Goal: Task Accomplishment & Management: Manage account settings

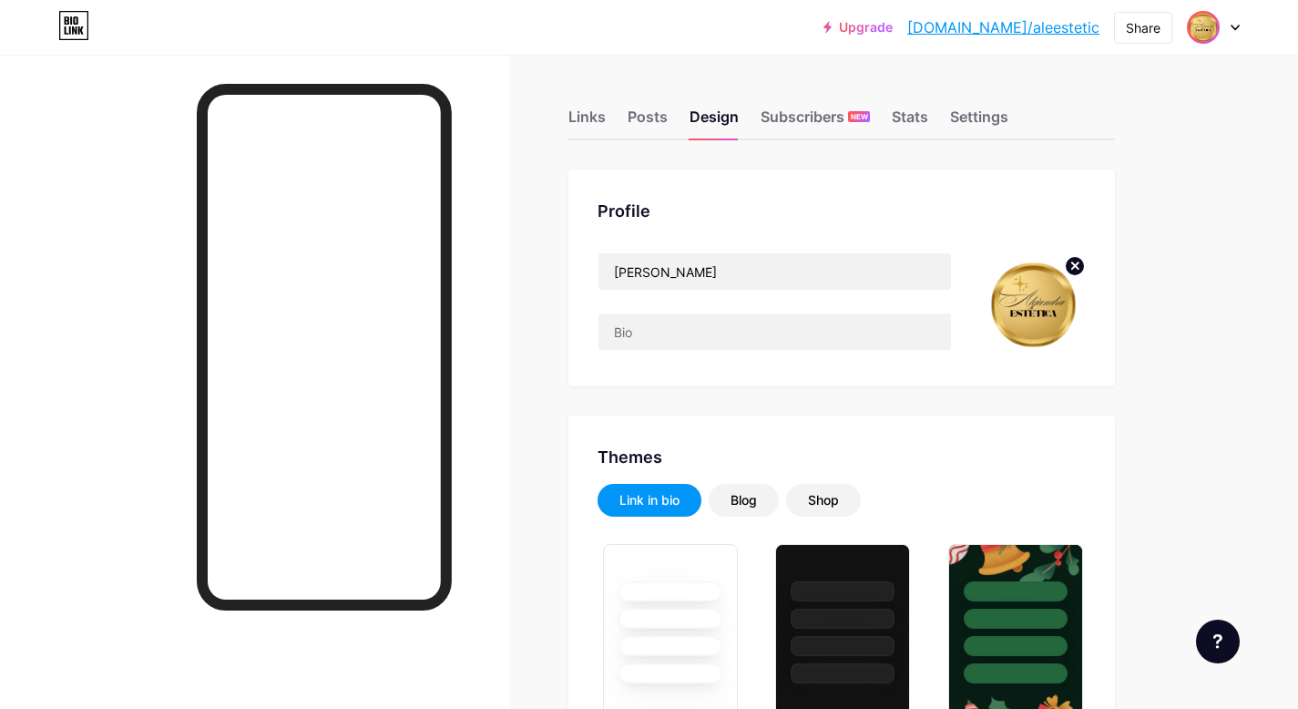
scroll to position [385, 0]
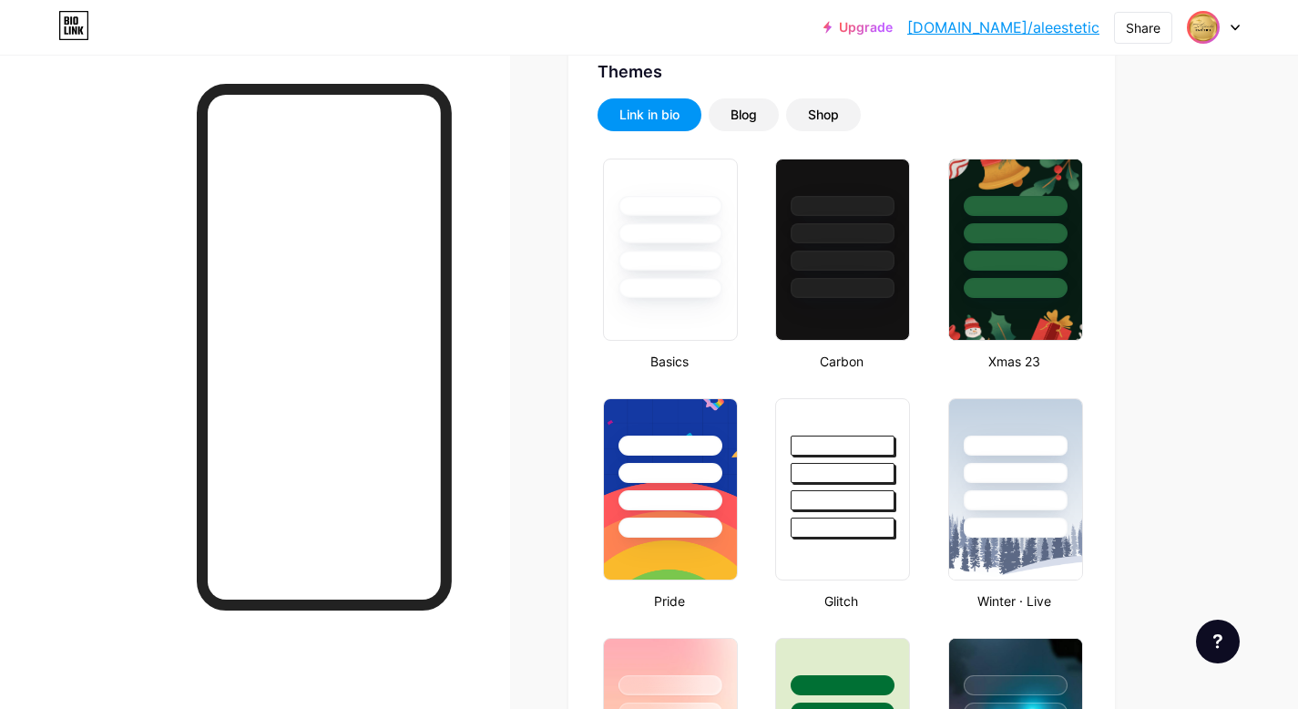
click at [1231, 26] on icon at bounding box center [1235, 28] width 9 height 6
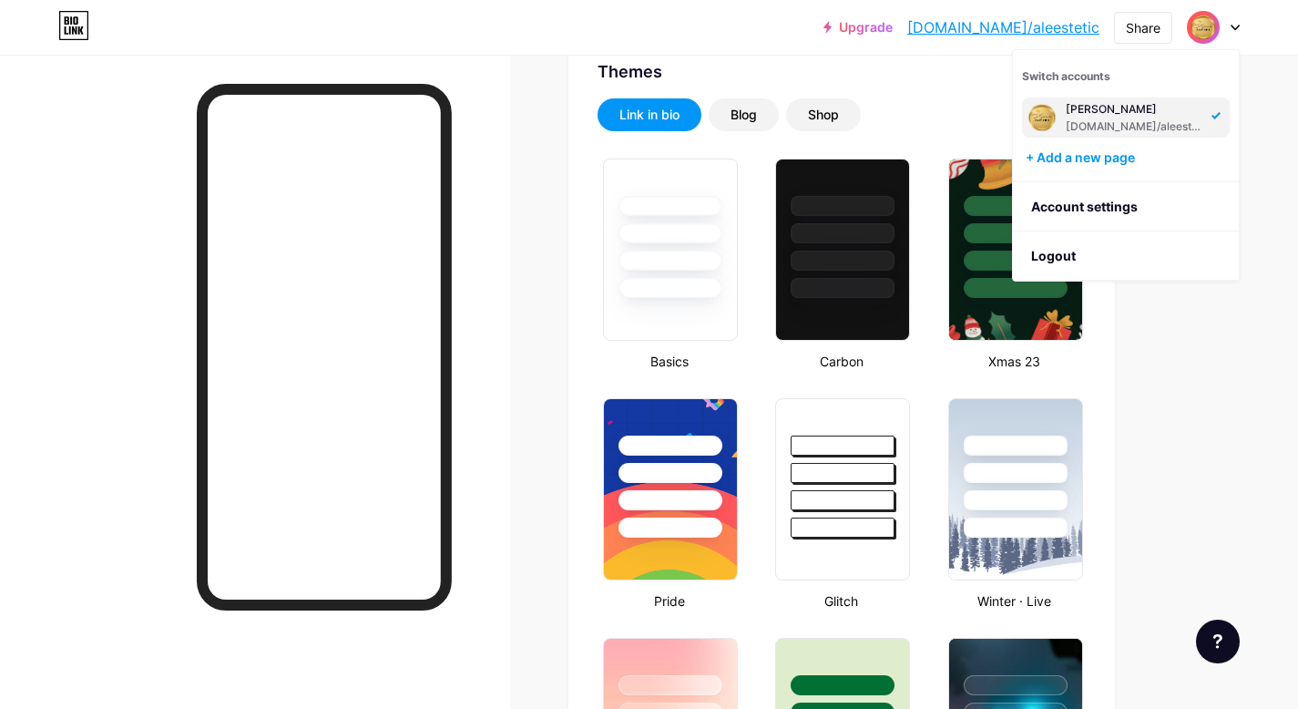
click at [876, 42] on div "Upgrade [DOMAIN_NAME]/aleest... [DOMAIN_NAME]/aleestetic Share Switch accounts …" at bounding box center [649, 27] width 1298 height 33
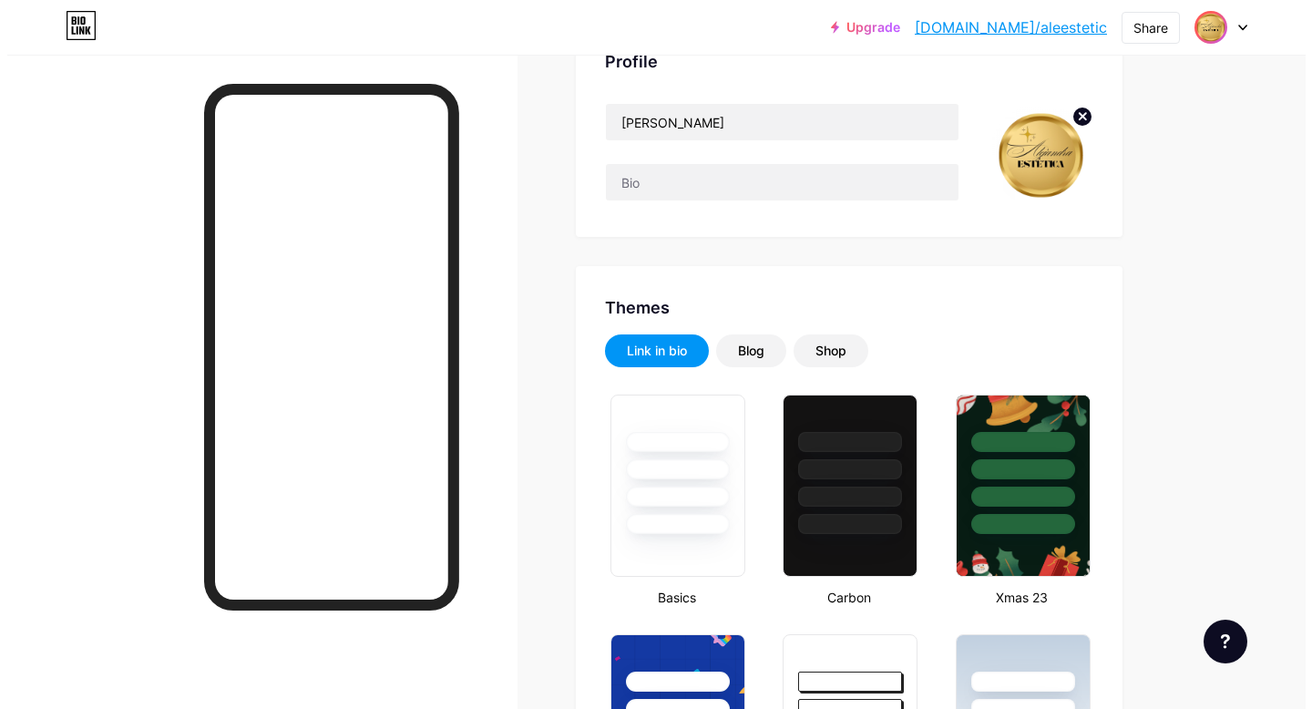
scroll to position [0, 0]
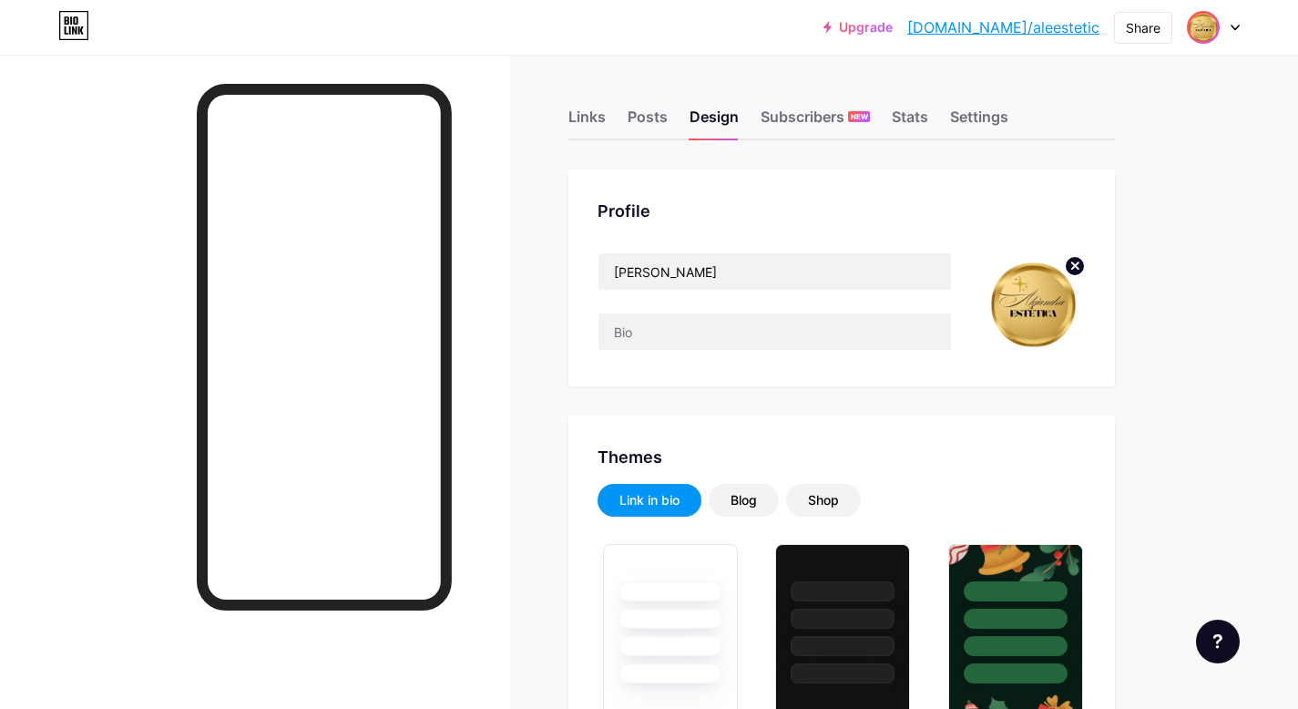
click at [1022, 303] on img at bounding box center [1033, 304] width 105 height 105
click at [1026, 303] on img at bounding box center [1033, 304] width 105 height 105
click at [1027, 304] on img at bounding box center [1033, 304] width 105 height 105
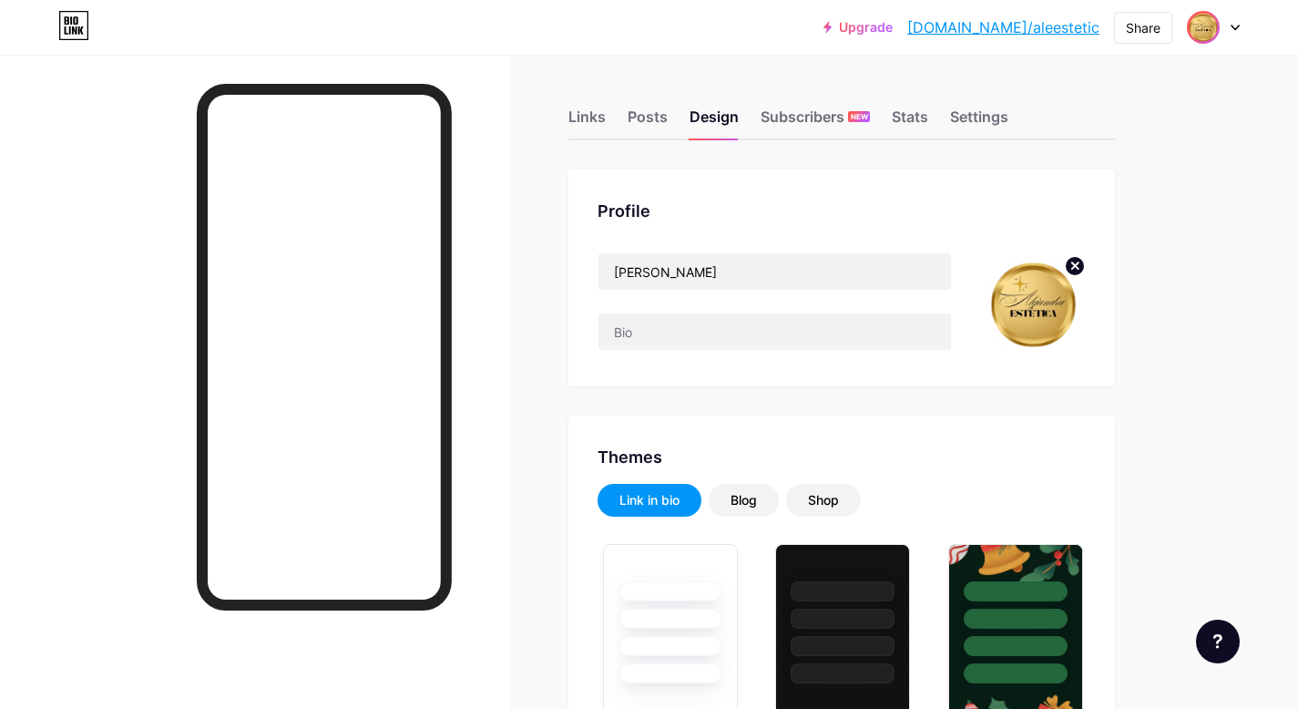
click at [1078, 263] on icon at bounding box center [1075, 265] width 6 height 6
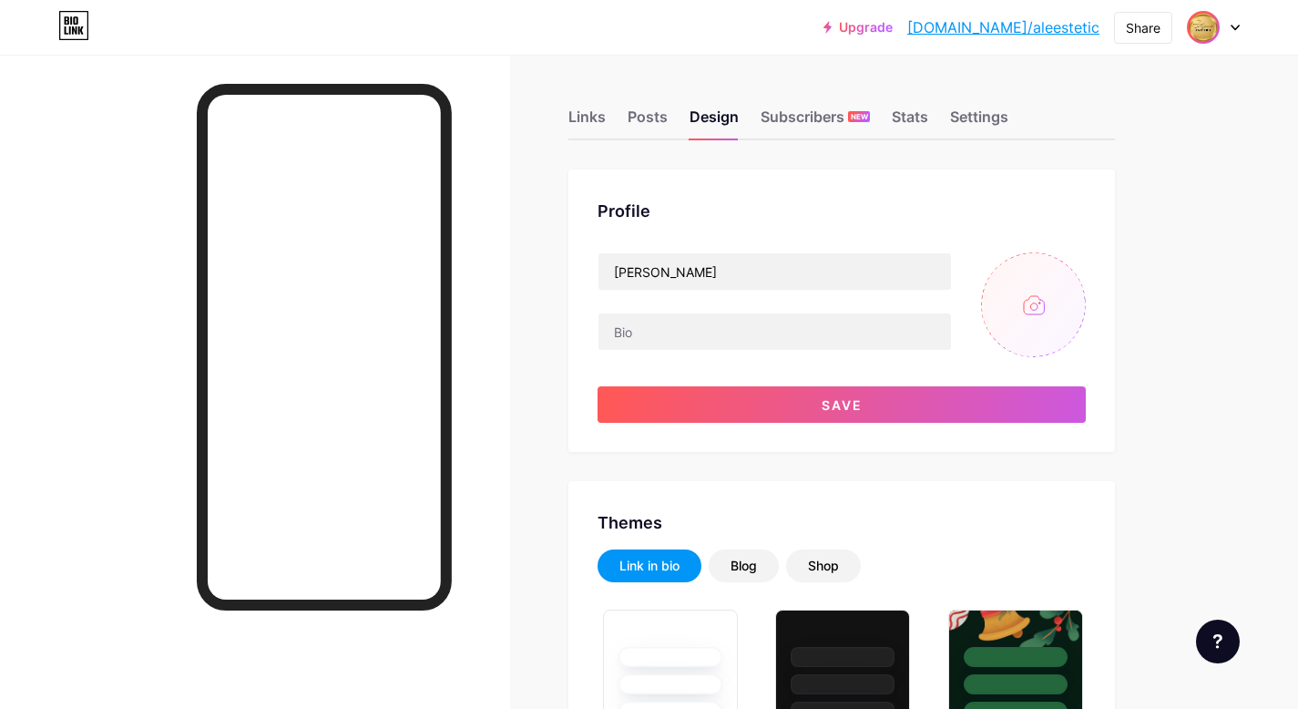
click at [1014, 308] on input "file" at bounding box center [1033, 304] width 105 height 105
type input "C:\fakepath\[PERSON_NAME].png"
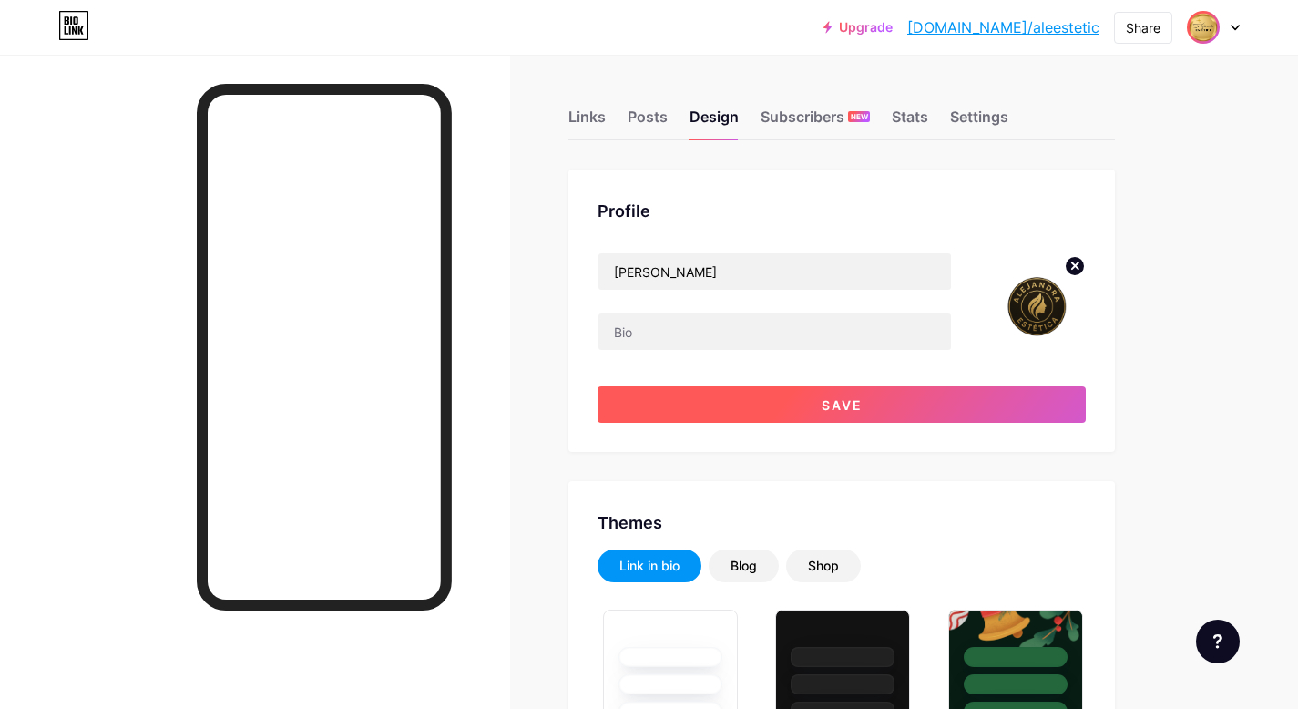
click at [886, 407] on button "Save" at bounding box center [842, 404] width 488 height 36
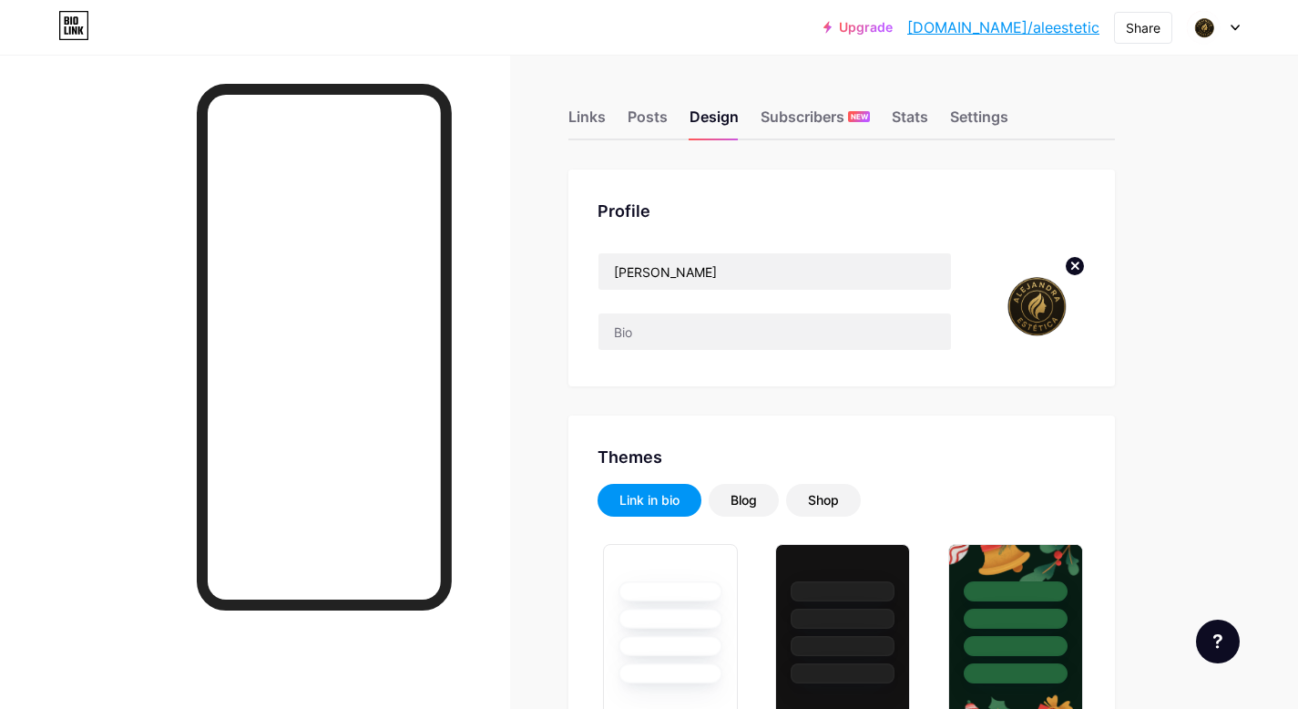
click at [1077, 265] on icon at bounding box center [1075, 266] width 22 height 22
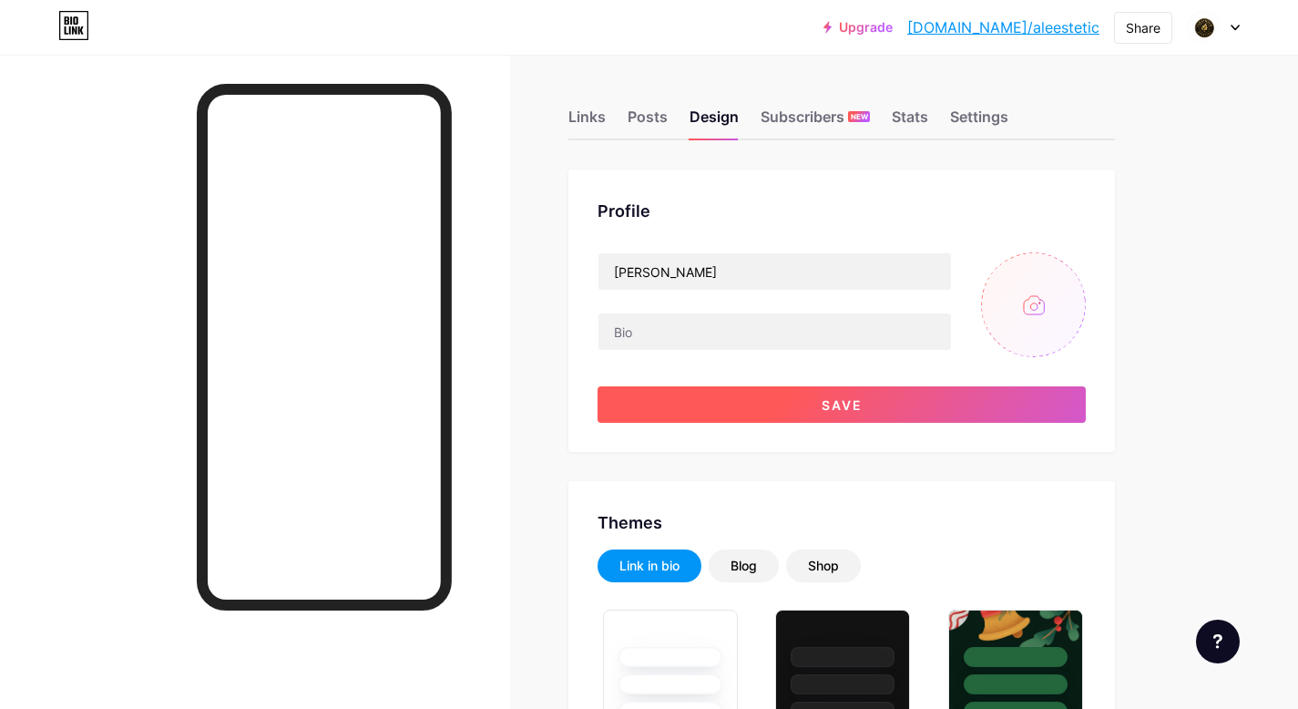
click at [881, 402] on button "Save" at bounding box center [842, 404] width 488 height 36
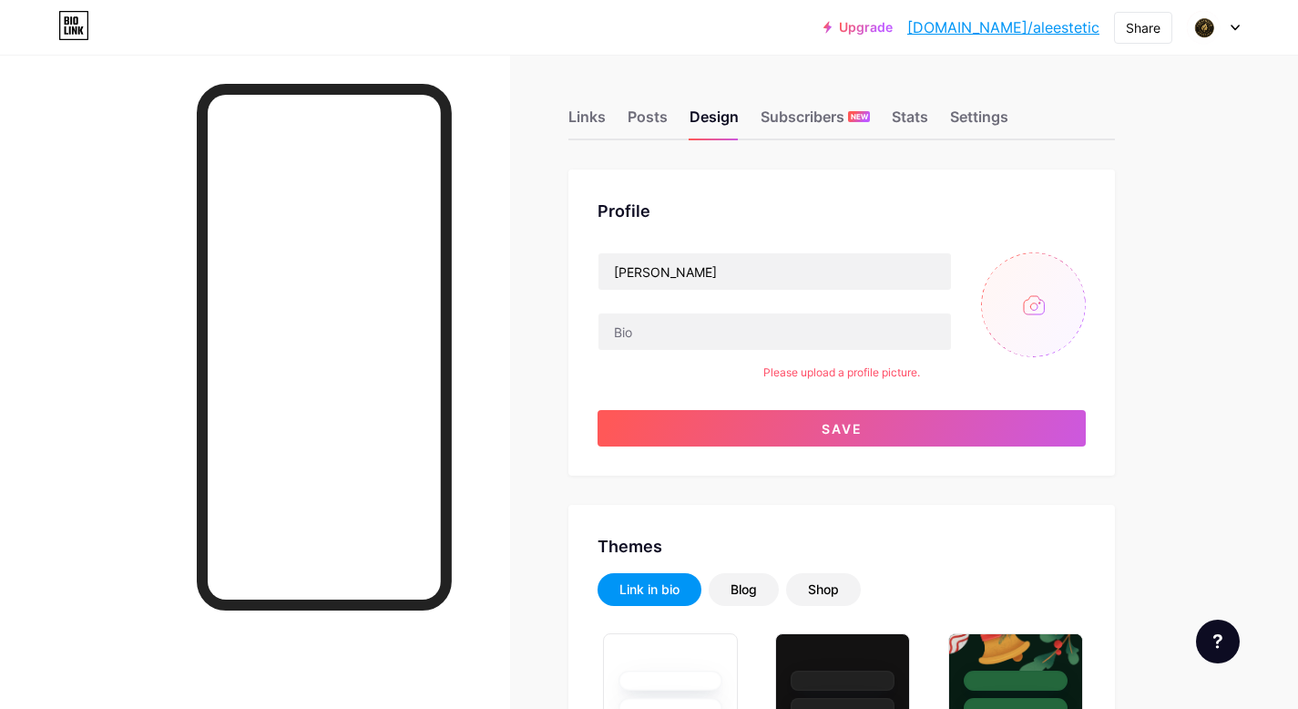
click at [1021, 307] on input "file" at bounding box center [1033, 304] width 105 height 105
type input "C:\fakepath\logo [PERSON_NAME] 2.jpg"
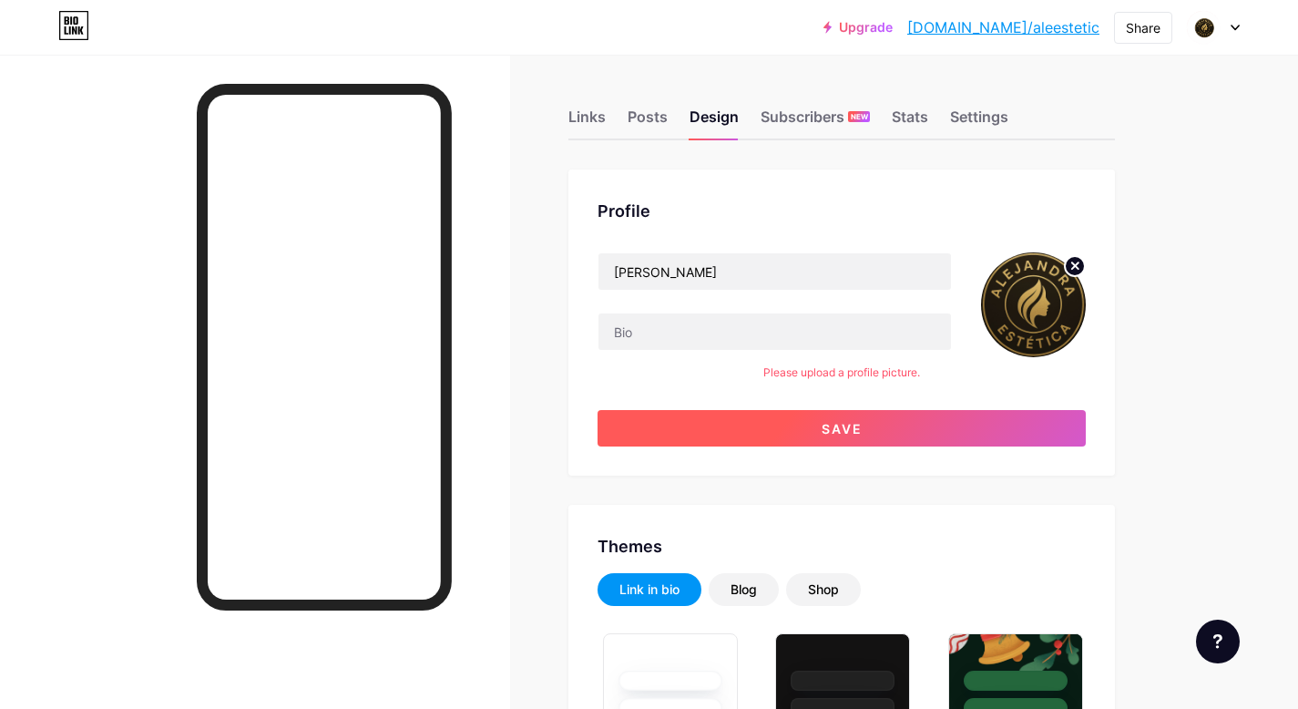
click at [860, 421] on span "Save" at bounding box center [842, 428] width 41 height 15
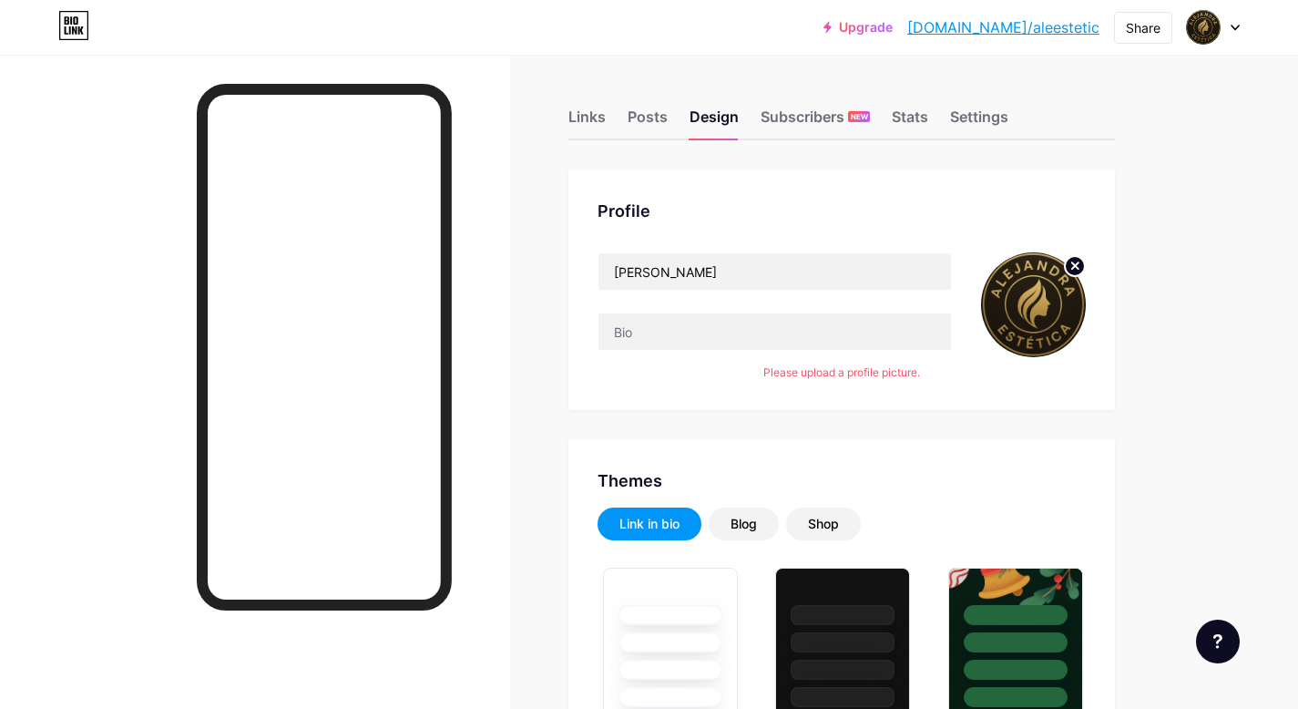
click at [591, 117] on div "Links" at bounding box center [586, 122] width 37 height 33
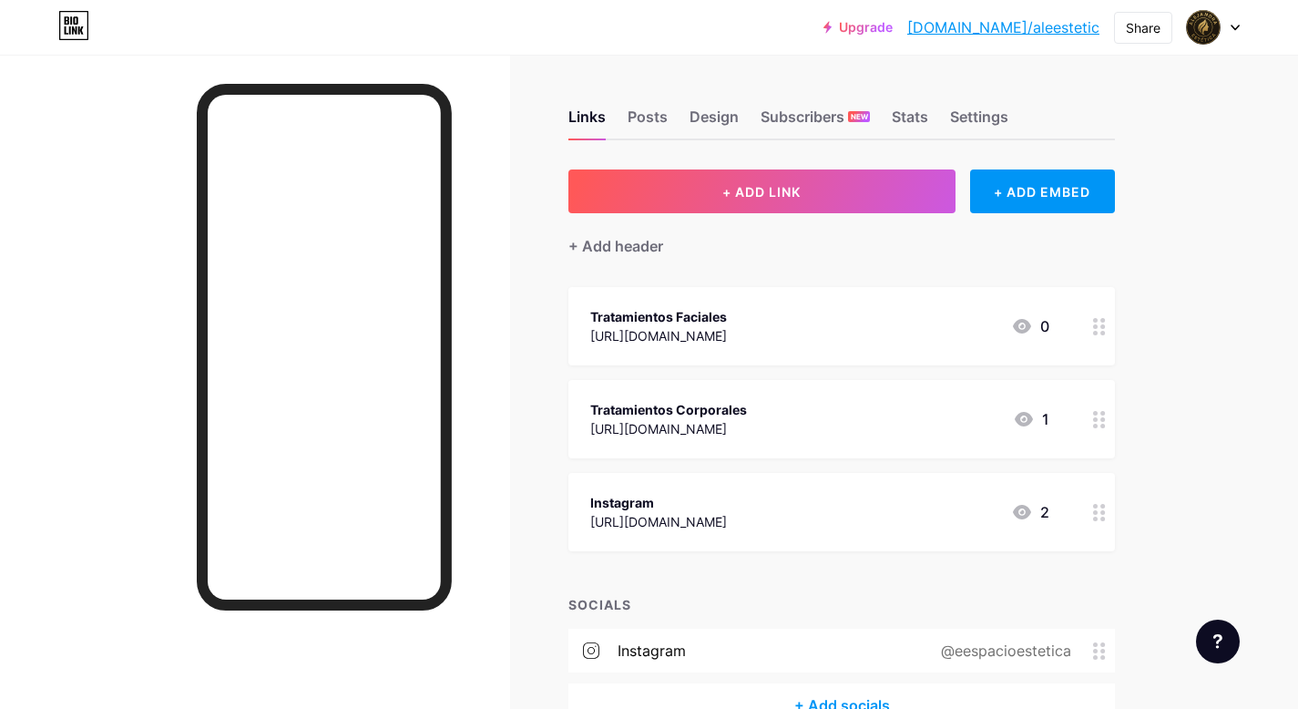
click at [788, 426] on div "Tratamientos Corporales [URL][DOMAIN_NAME] 1" at bounding box center [819, 419] width 459 height 42
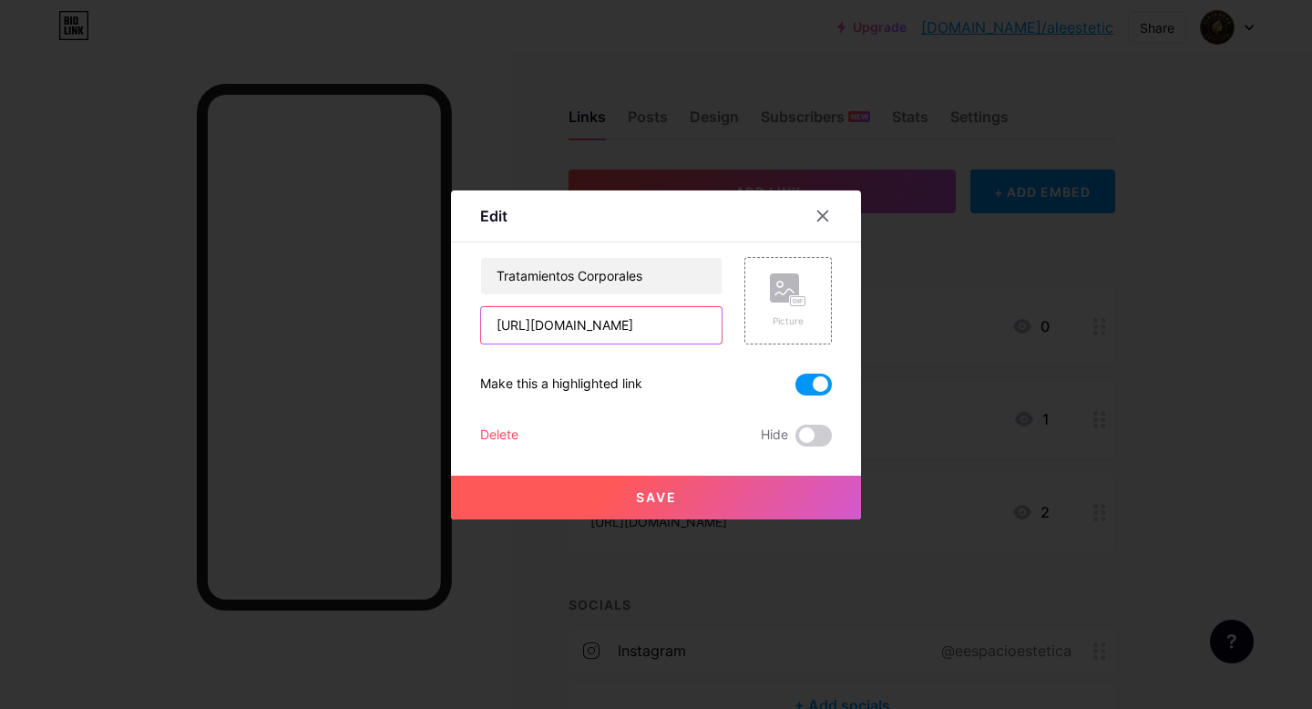
drag, startPoint x: 626, startPoint y: 328, endPoint x: 478, endPoint y: 321, distance: 147.8
click at [481, 321] on input "[URL][DOMAIN_NAME]" at bounding box center [601, 325] width 240 height 36
paste input "[DOMAIN_NAME][URL]"
click at [641, 496] on span "Save" at bounding box center [656, 496] width 41 height 15
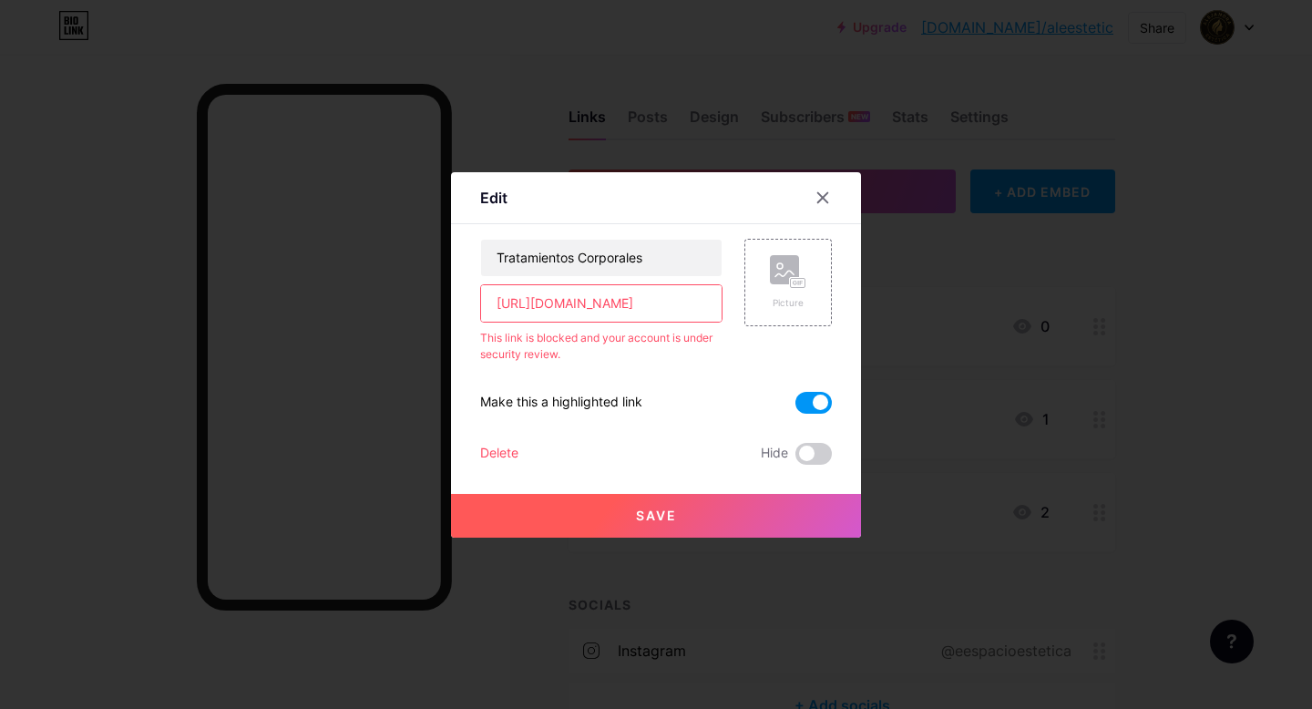
scroll to position [0, 198]
drag, startPoint x: 476, startPoint y: 302, endPoint x: 742, endPoint y: 309, distance: 267.0
click at [742, 309] on div "Tratamientos Corporales [URL][DOMAIN_NAME] This link is blocked and your accoun…" at bounding box center [656, 301] width 352 height 124
paste input "[DOMAIN_NAME][URL]"
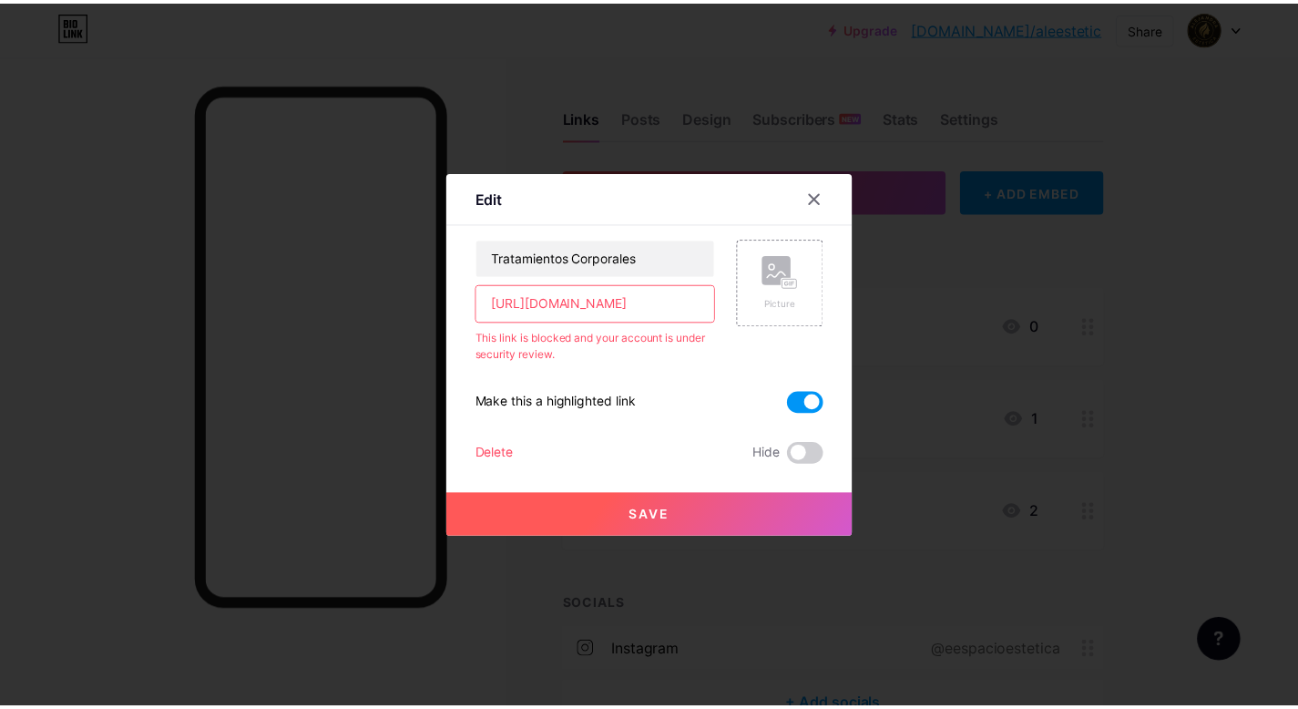
scroll to position [0, 0]
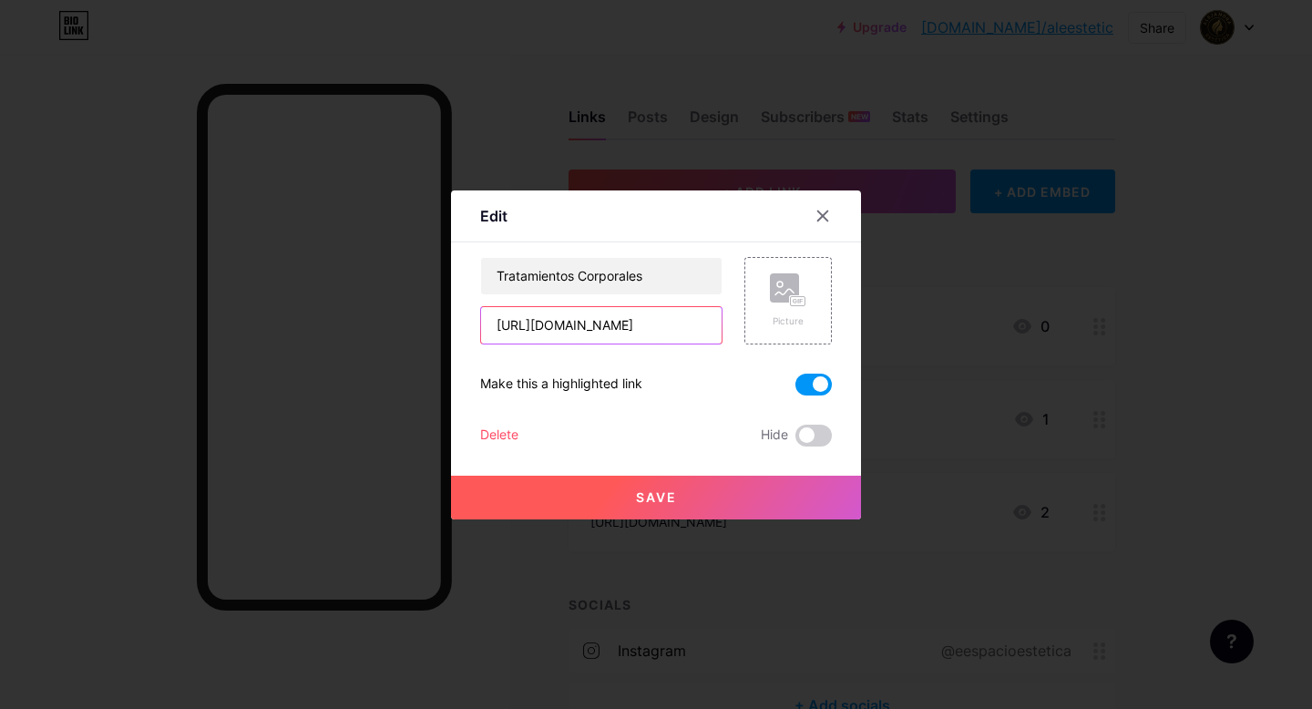
type input "[URL][DOMAIN_NAME]"
click at [663, 498] on span "Save" at bounding box center [656, 496] width 41 height 15
